Goal: Transaction & Acquisition: Purchase product/service

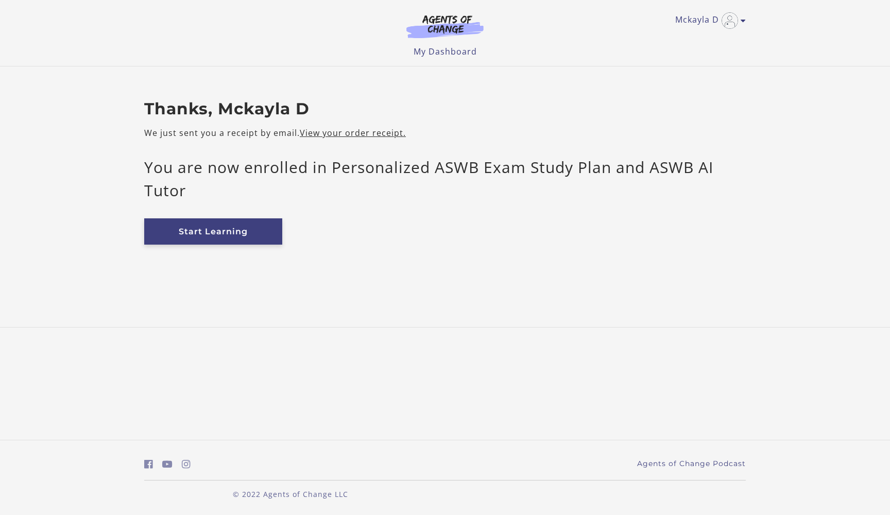
click at [236, 235] on link "Start Learning" at bounding box center [213, 231] width 138 height 26
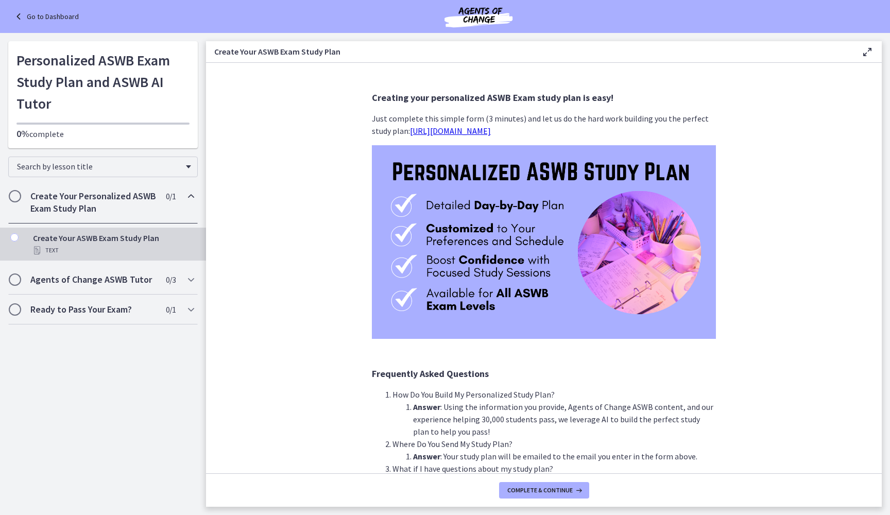
click at [158, 212] on div "Create Your Personalized ASWB Exam Study Plan 0 / 1 Completed" at bounding box center [103, 202] width 190 height 42
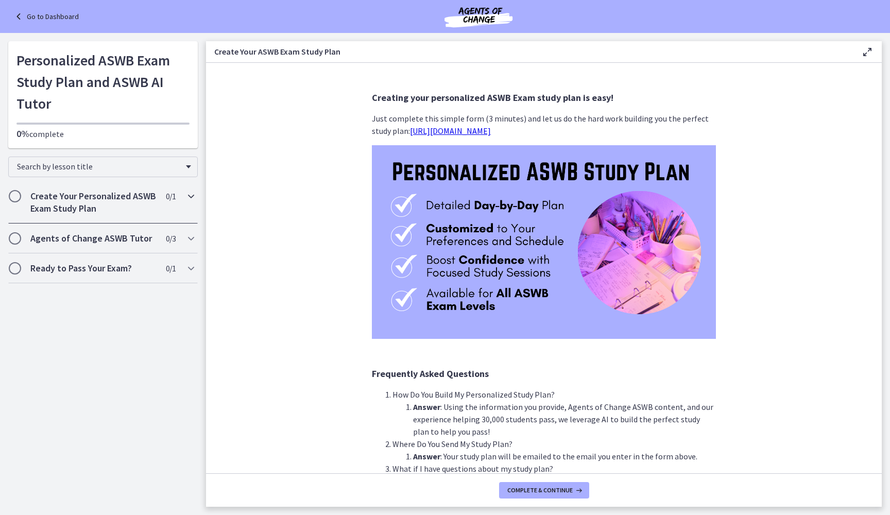
click at [149, 213] on h2 "Create Your Personalized ASWB Exam Study Plan" at bounding box center [93, 202] width 126 height 25
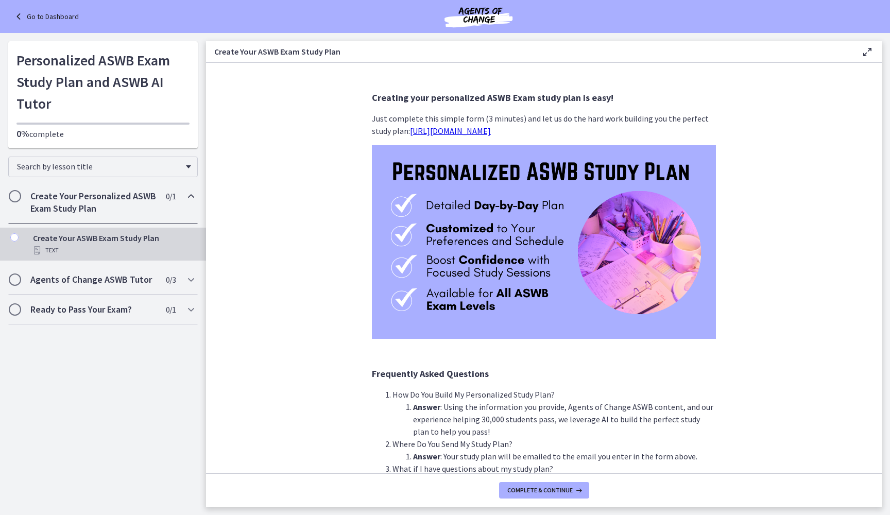
click at [137, 236] on div "Create Your ASWB Exam Study Plan Text" at bounding box center [113, 244] width 161 height 25
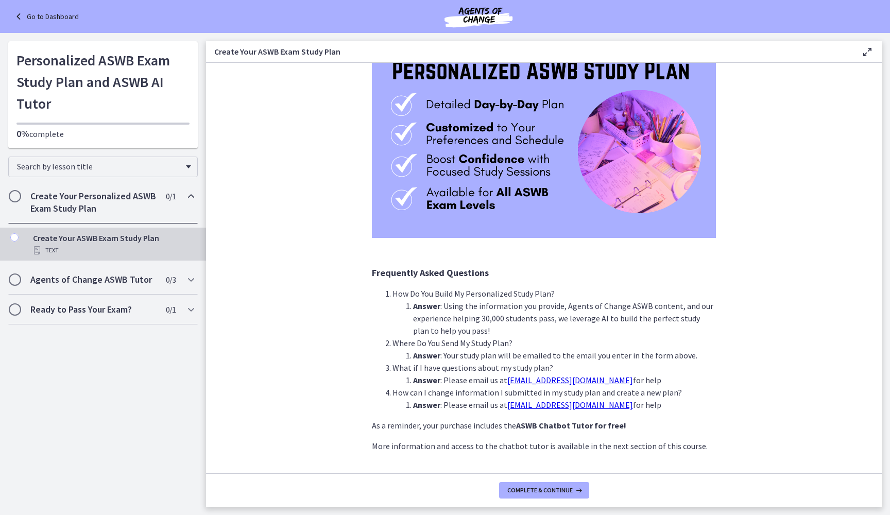
scroll to position [96, 0]
